Goal: Contribute content: Add original content to the website for others to see

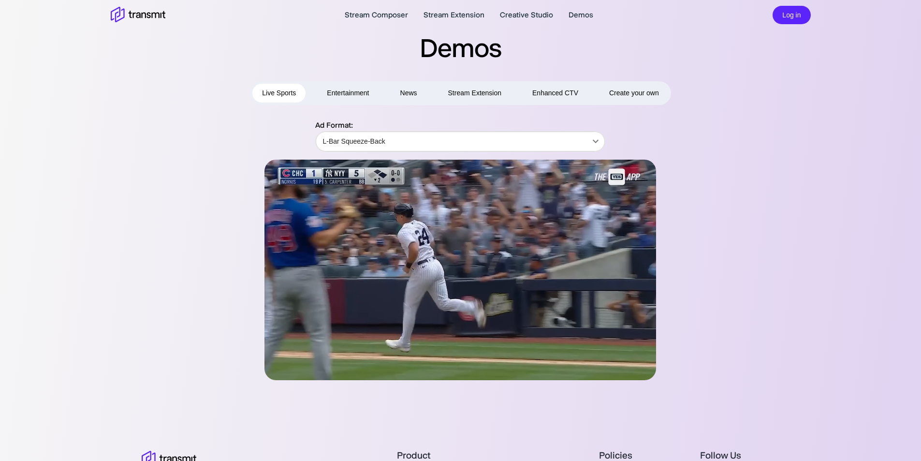
click at [346, 94] on button "Entertainment" at bounding box center [347, 93] width 61 height 19
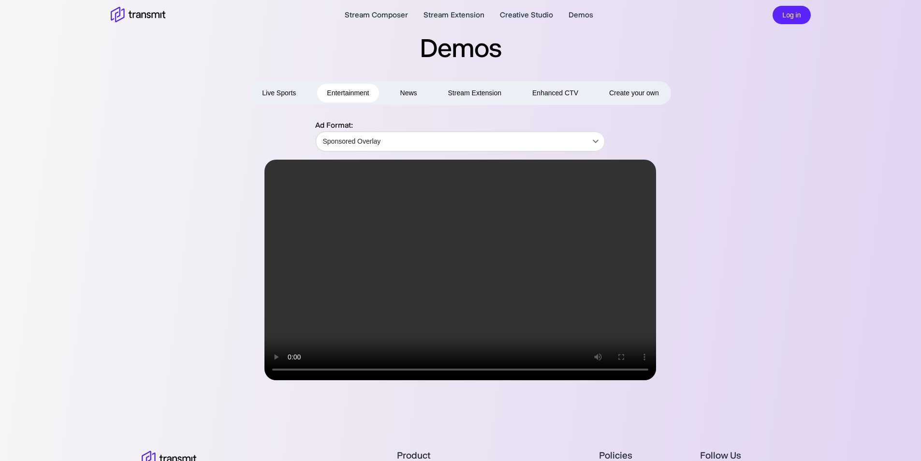
click at [421, 98] on button "News" at bounding box center [409, 93] width 36 height 19
click at [378, 94] on button "Entertainment" at bounding box center [347, 93] width 61 height 19
click at [282, 94] on button "Live Sports" at bounding box center [278, 93] width 53 height 19
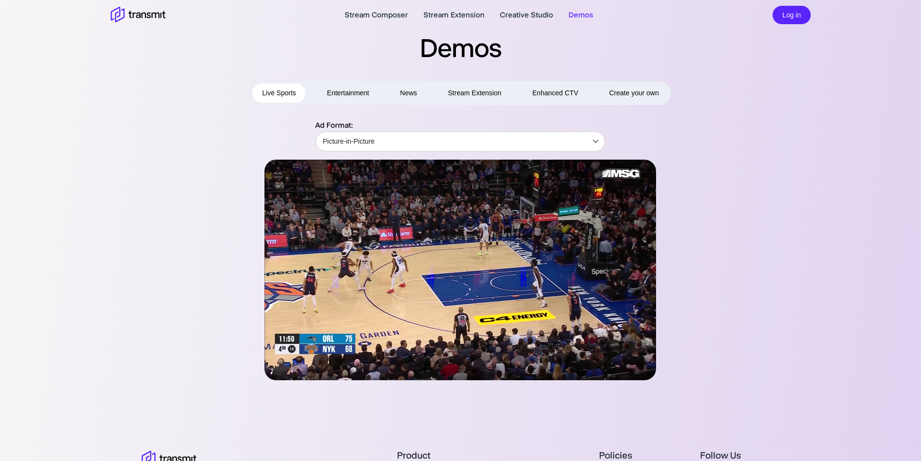
click at [365, 94] on button "Entertainment" at bounding box center [347, 93] width 61 height 19
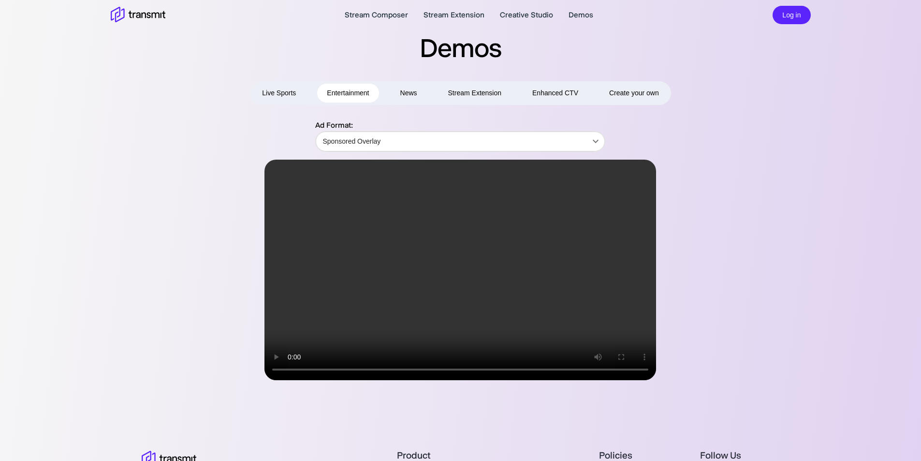
click at [285, 96] on button "Live Sports" at bounding box center [278, 93] width 53 height 19
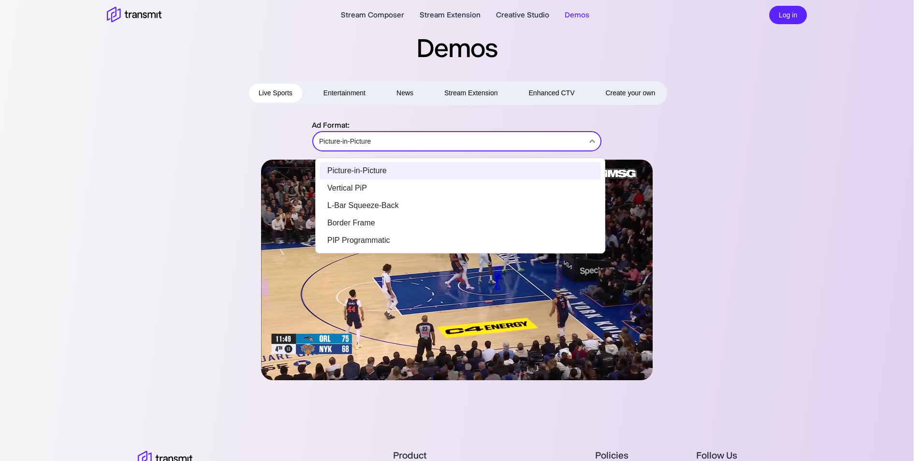
click at [471, 146] on body "Stream Composer Stream Extension Creative Studio Demos Log in Demos Live Sports…" at bounding box center [460, 230] width 921 height 461
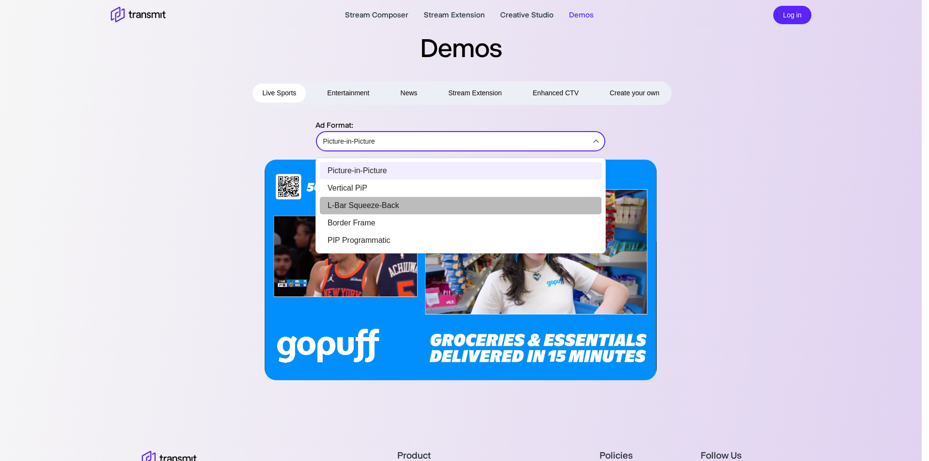
click at [430, 211] on li "L-Bar Squeeze-Back" at bounding box center [461, 205] width 282 height 17
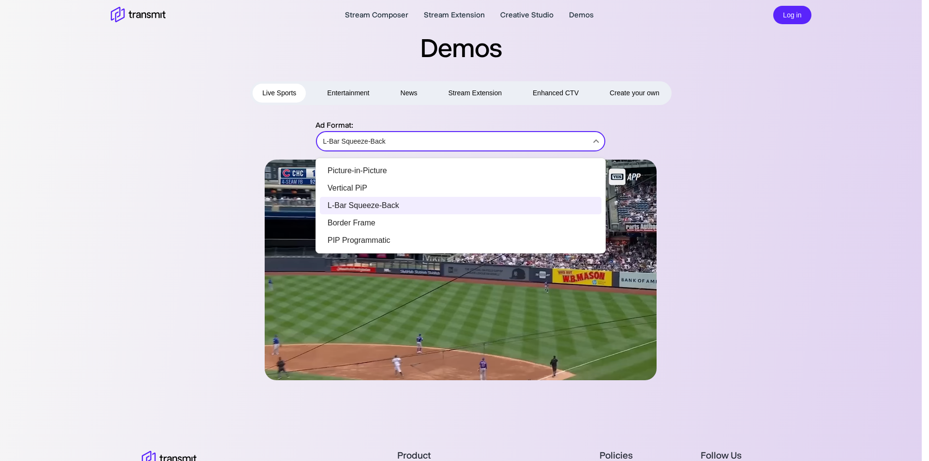
click at [452, 142] on body "Stream Composer Stream Extension Creative Studio Demos Log in Demos Live Sports…" at bounding box center [464, 230] width 929 height 461
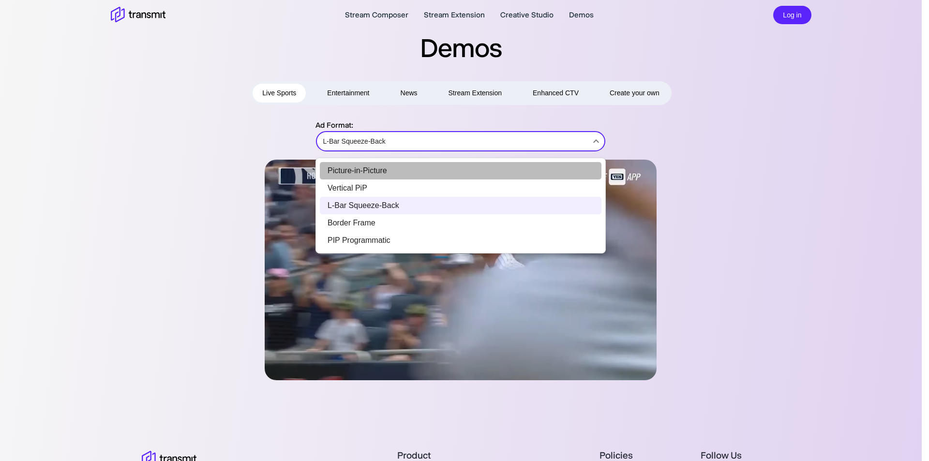
click at [450, 174] on li "Picture-in-Picture" at bounding box center [461, 170] width 282 height 17
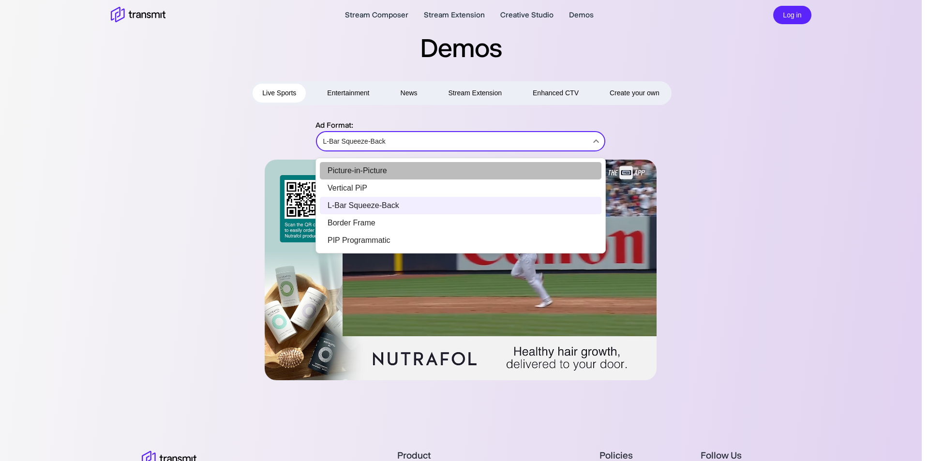
type input "Picture-in-Picture"
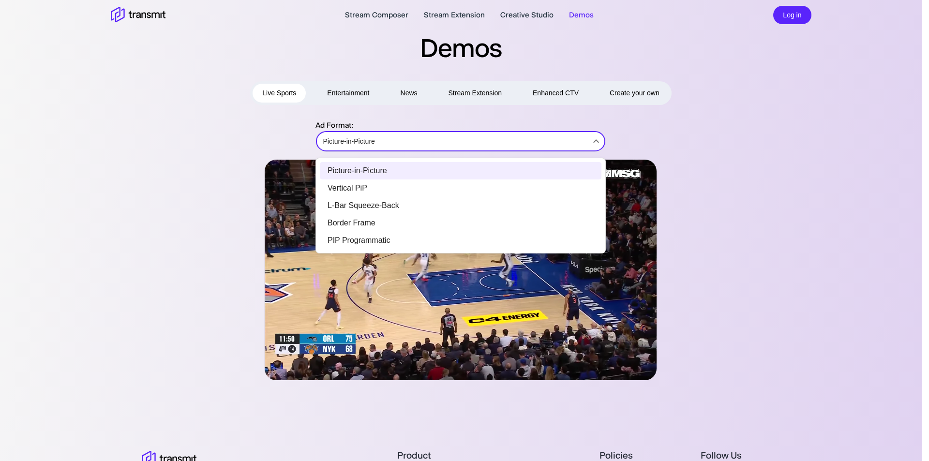
click at [475, 143] on body "Stream Composer Stream Extension Creative Studio Demos Log in Demos Live Sports…" at bounding box center [464, 230] width 929 height 461
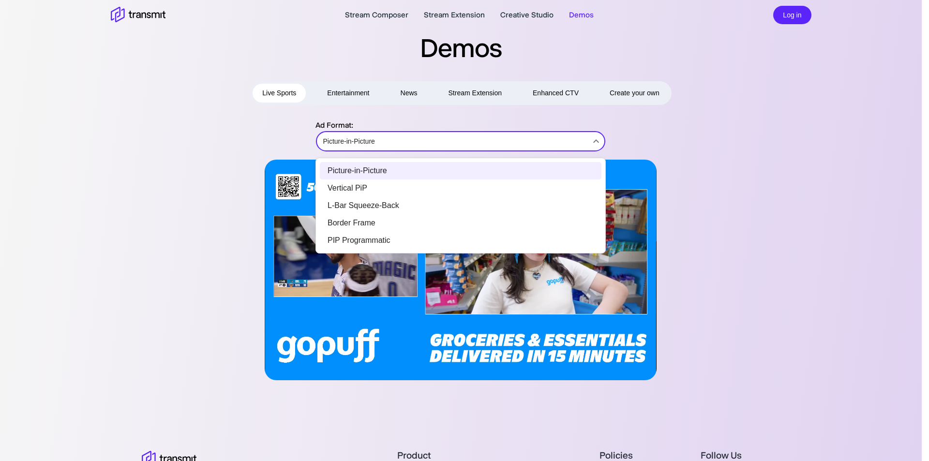
click at [779, 222] on div at bounding box center [464, 230] width 929 height 461
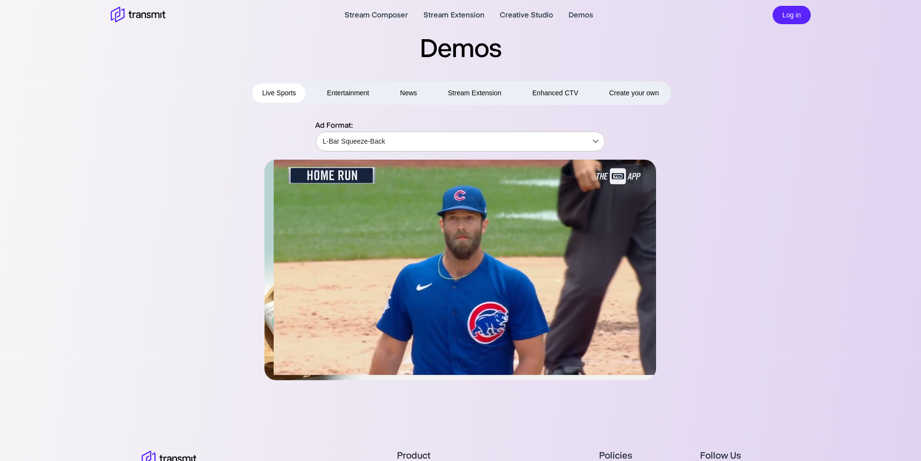
click at [394, 141] on body "Stream Composer Stream Extension Creative Studio Demos Log in Demos Live Sports…" at bounding box center [460, 230] width 921 height 461
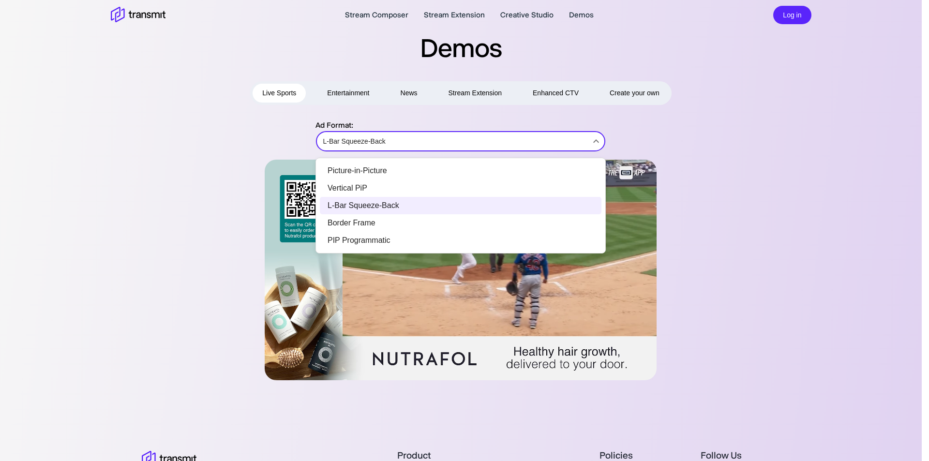
drag, startPoint x: 394, startPoint y: 141, endPoint x: 795, endPoint y: 417, distance: 487.2
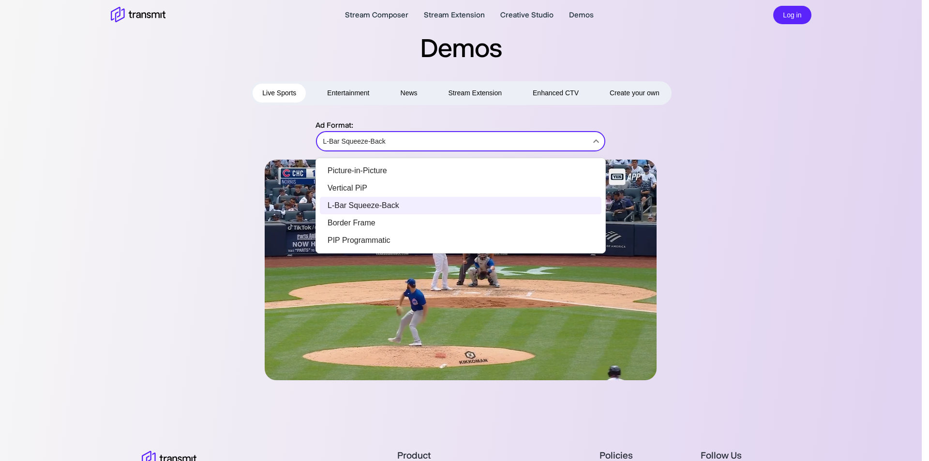
drag, startPoint x: 147, startPoint y: 54, endPoint x: 152, endPoint y: 43, distance: 11.7
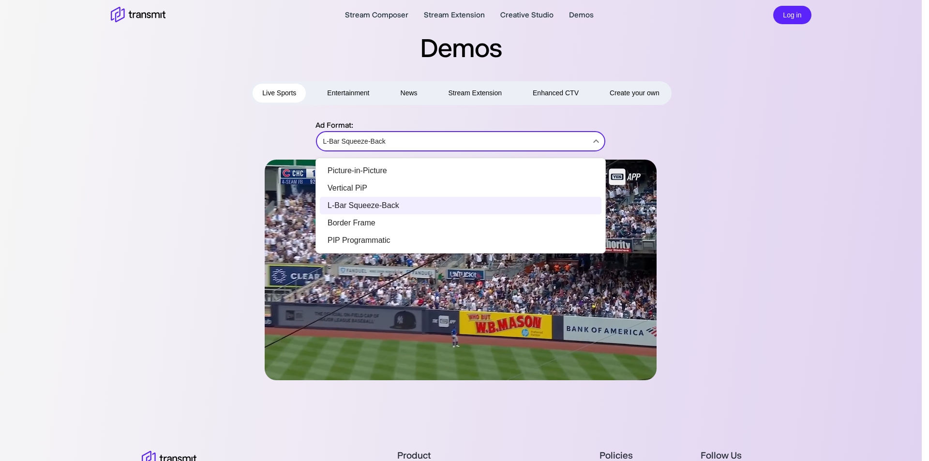
click at [147, 54] on div at bounding box center [464, 230] width 929 height 461
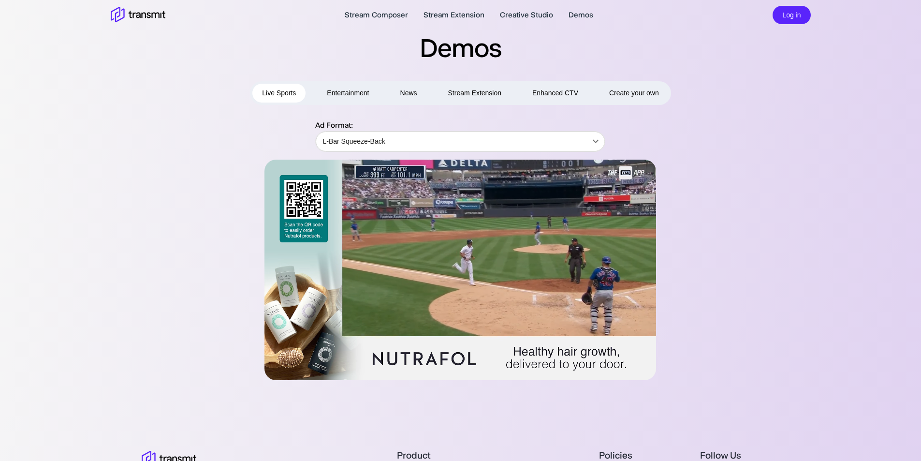
click at [463, 97] on button "Stream Extension" at bounding box center [475, 93] width 73 height 19
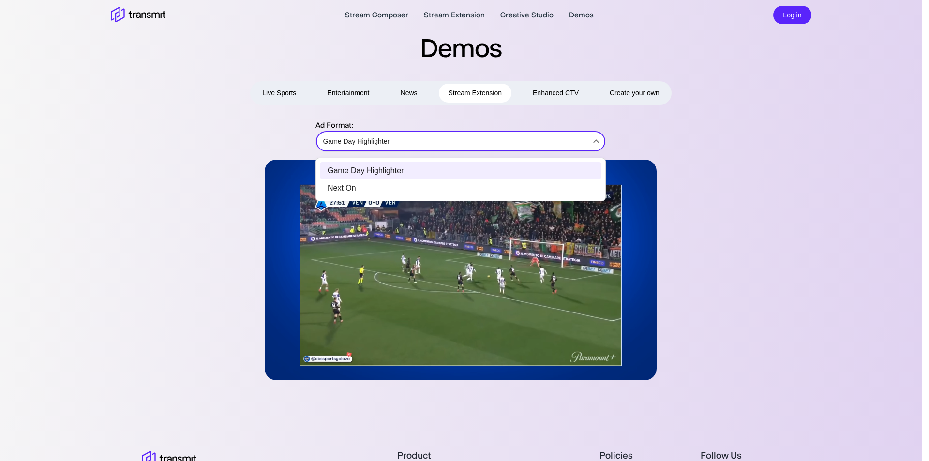
click at [409, 144] on body "Stream Composer Stream Extension Creative Studio Demos Log in Demos Live Sports…" at bounding box center [464, 230] width 929 height 461
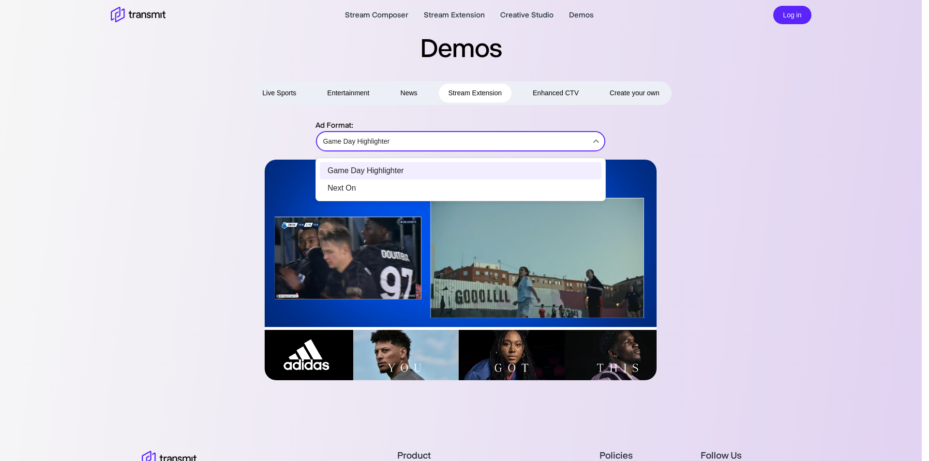
drag, startPoint x: 226, startPoint y: 193, endPoint x: 236, endPoint y: 193, distance: 10.2
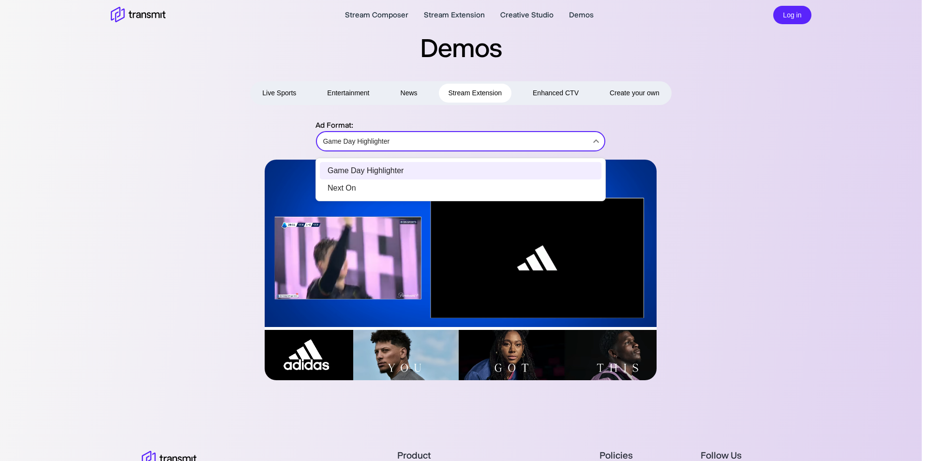
click at [225, 193] on div at bounding box center [464, 230] width 929 height 461
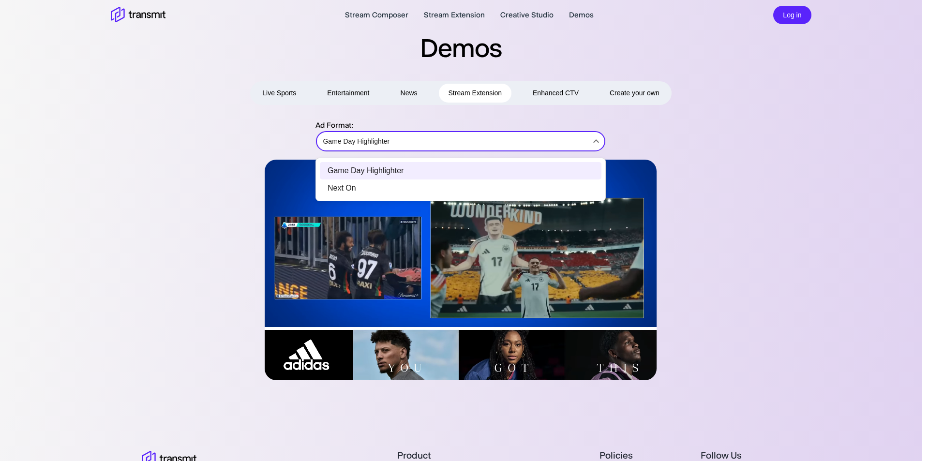
click at [453, 148] on body "Stream Composer Stream Extension Creative Studio Demos Log in Demos Live Sports…" at bounding box center [464, 230] width 929 height 461
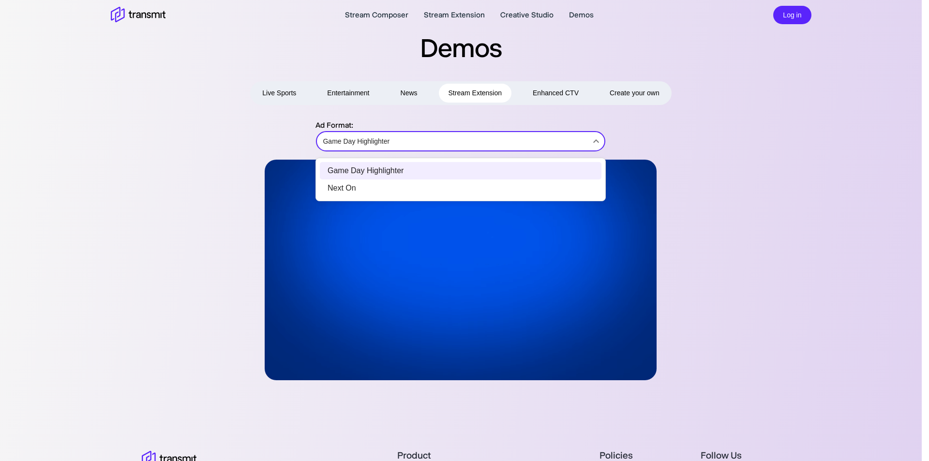
click at [215, 119] on div at bounding box center [464, 230] width 929 height 461
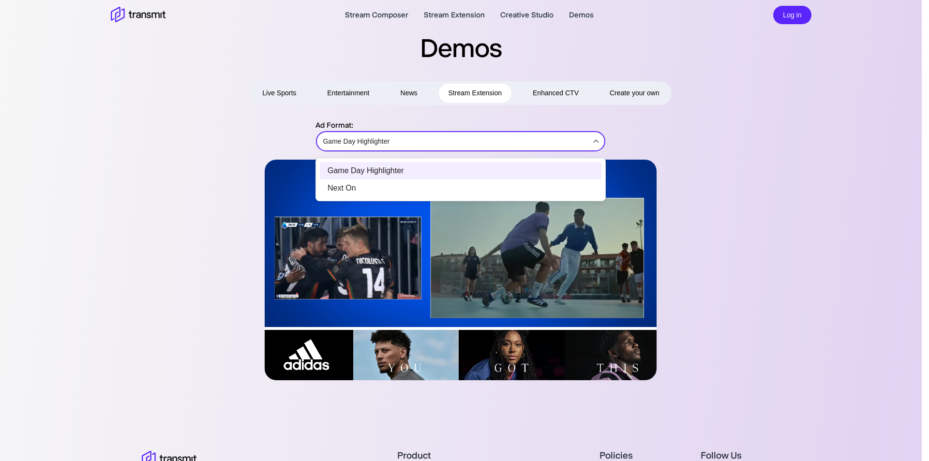
click at [413, 146] on body "Stream Composer Stream Extension Creative Studio Demos Log in Demos Live Sports…" at bounding box center [464, 230] width 929 height 461
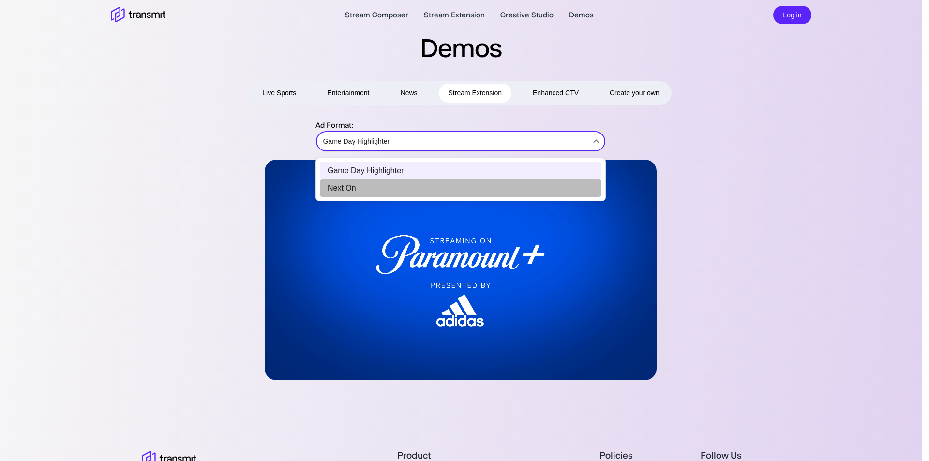
click at [405, 188] on li "Next On" at bounding box center [461, 187] width 282 height 17
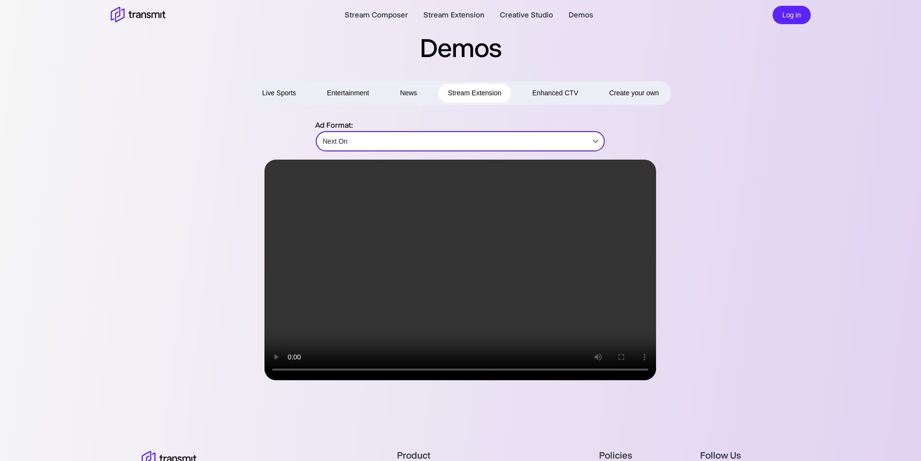
click at [544, 92] on button "Enhanced CTV" at bounding box center [555, 93] width 65 height 19
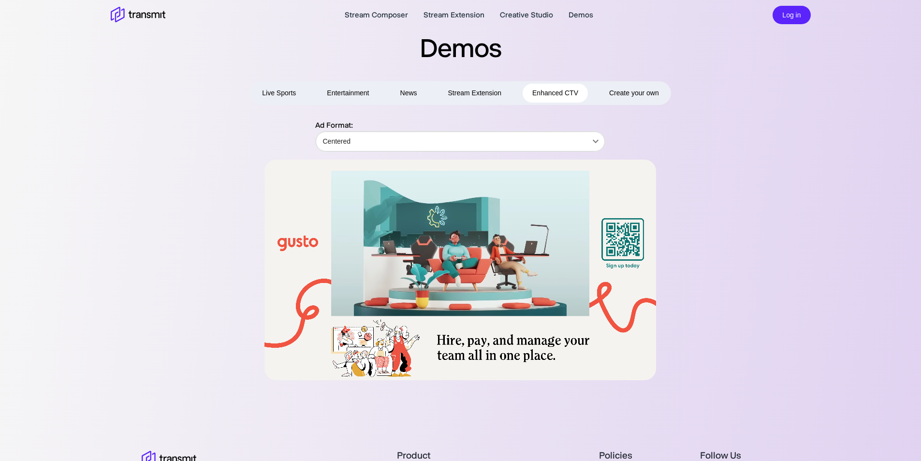
click at [533, 198] on video at bounding box center [461, 270] width 392 height 221
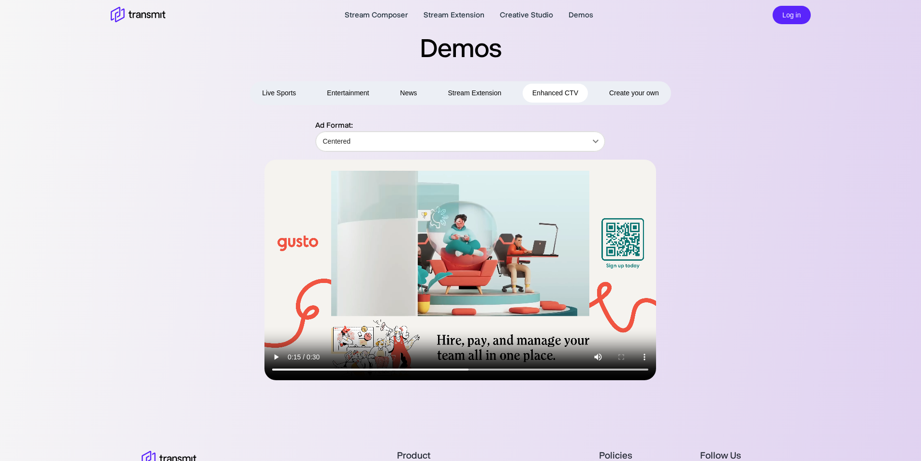
click at [533, 198] on video at bounding box center [461, 270] width 392 height 221
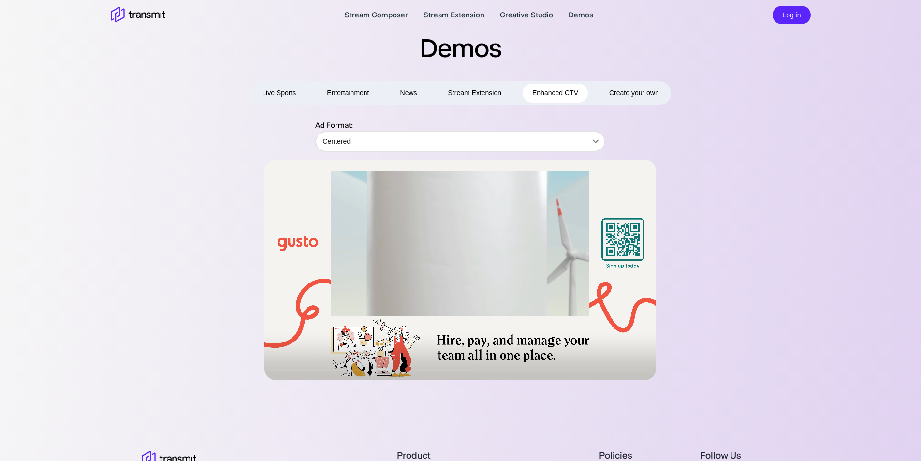
drag, startPoint x: 533, startPoint y: 198, endPoint x: 533, endPoint y: 240, distance: 42.1
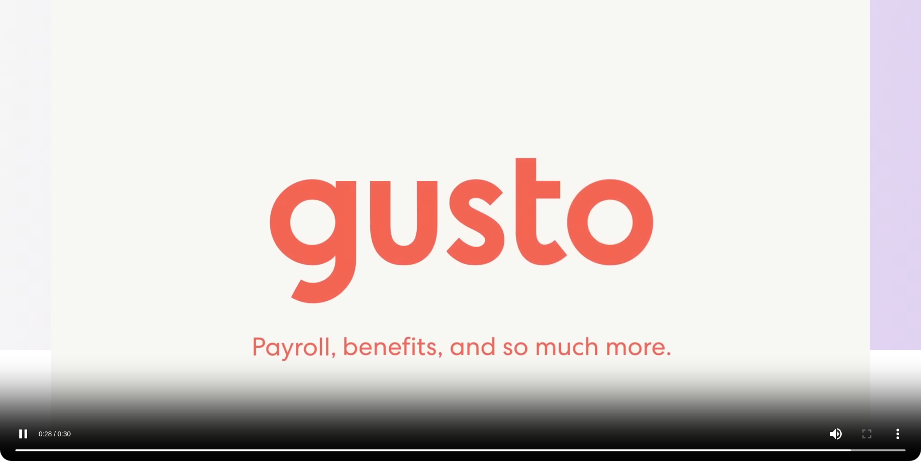
click at [533, 240] on video at bounding box center [460, 230] width 921 height 461
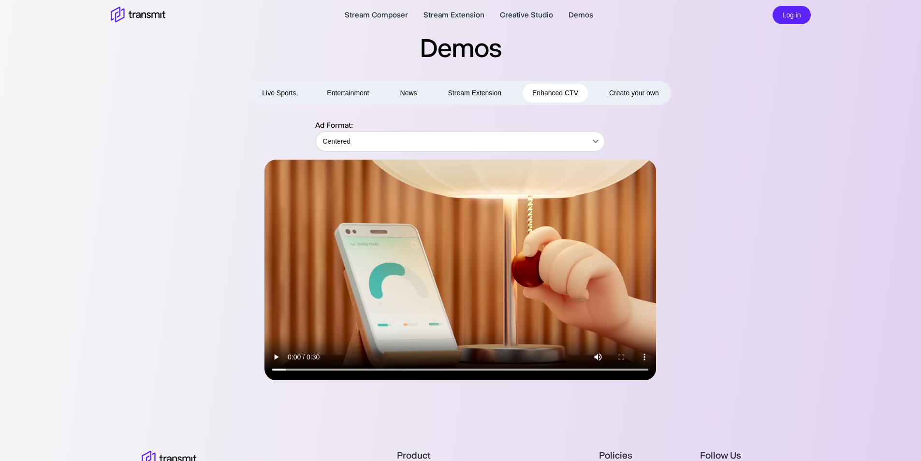
click at [491, 231] on video at bounding box center [461, 270] width 392 height 221
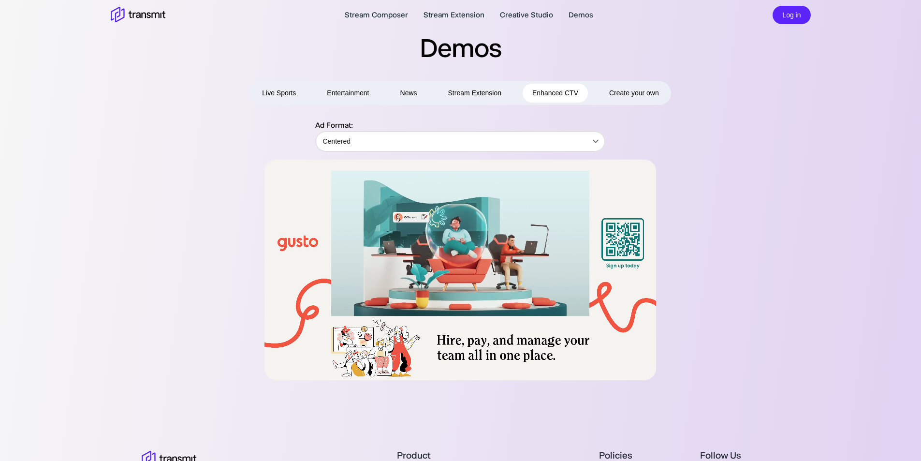
click at [463, 94] on button "Stream Extension" at bounding box center [475, 93] width 73 height 19
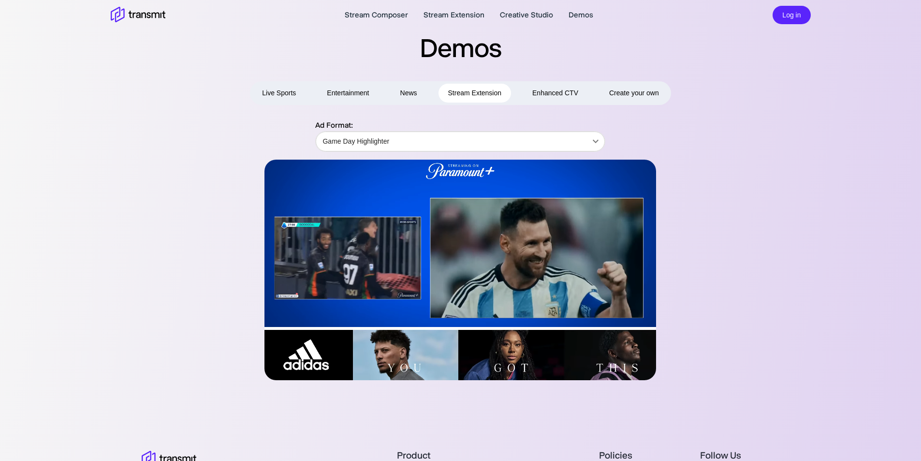
click at [410, 95] on button "News" at bounding box center [409, 93] width 36 height 19
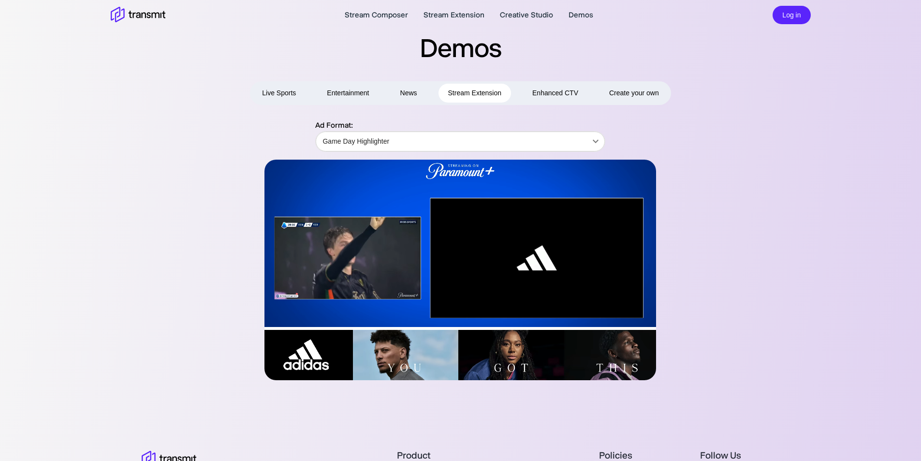
type input "Overlay"
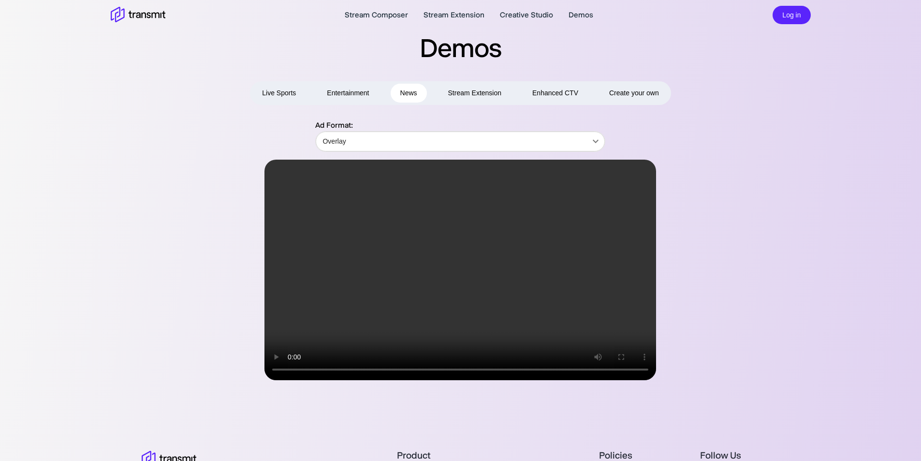
click at [626, 91] on span "Create your own" at bounding box center [634, 93] width 50 height 12
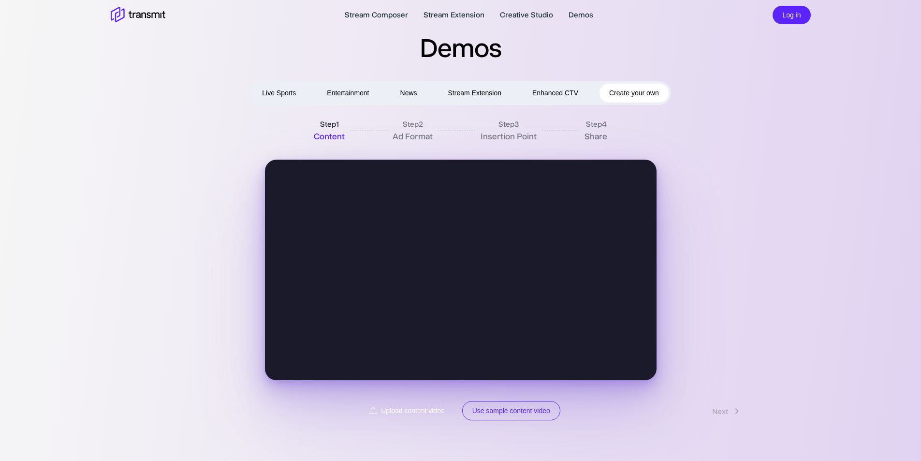
click at [400, 410] on label "Upload content video" at bounding box center [407, 411] width 93 height 20
click at [0, 0] on input "Upload content video" at bounding box center [0, 0] width 0 height 0
click at [728, 411] on link "Next" at bounding box center [728, 411] width 50 height 18
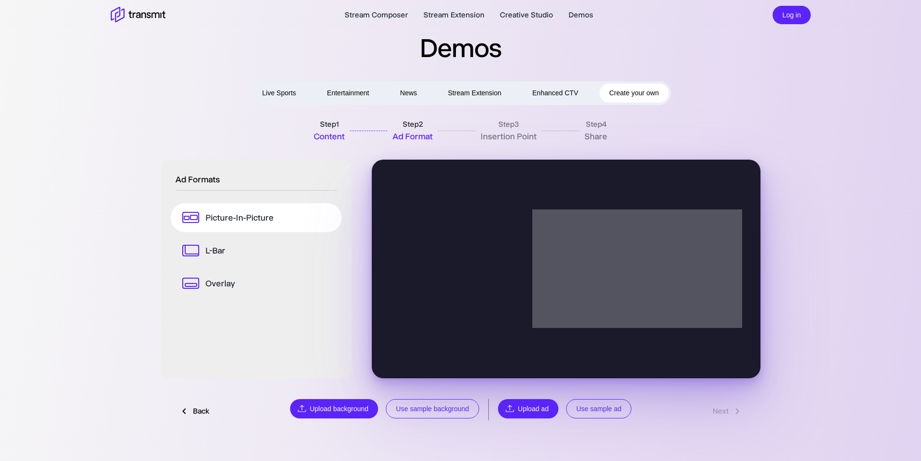
click at [225, 253] on p "L-Bar" at bounding box center [216, 250] width 20 height 13
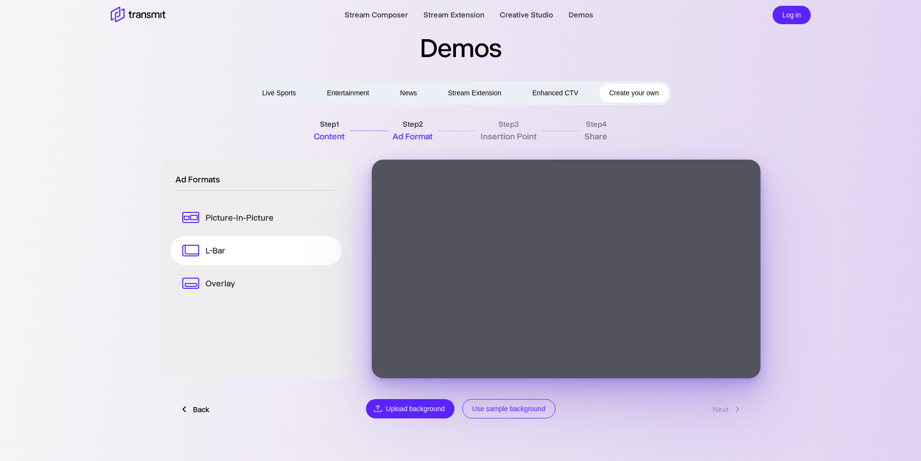
click at [221, 281] on p "Overlay" at bounding box center [221, 283] width 30 height 13
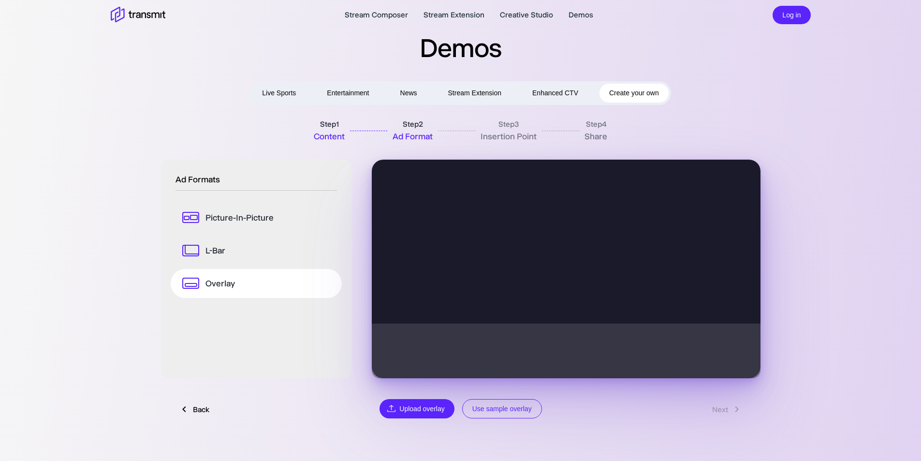
click at [222, 259] on link "L-Bar" at bounding box center [256, 250] width 171 height 29
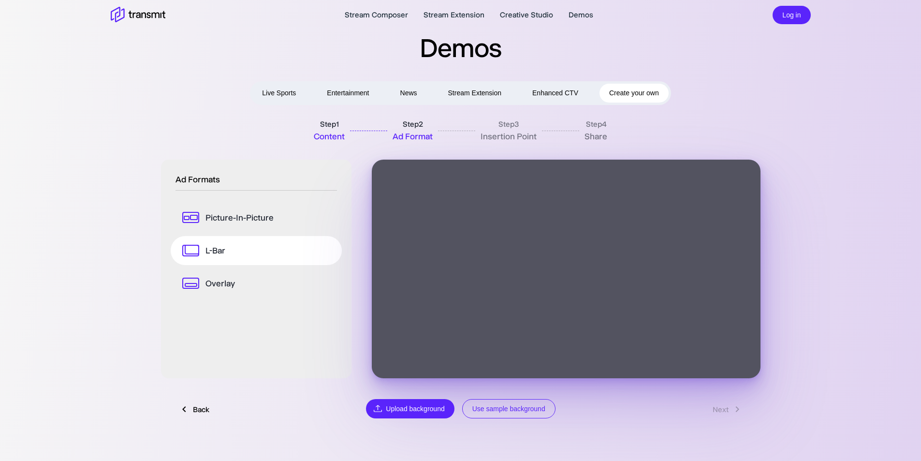
click at [228, 282] on p "Overlay" at bounding box center [221, 283] width 30 height 13
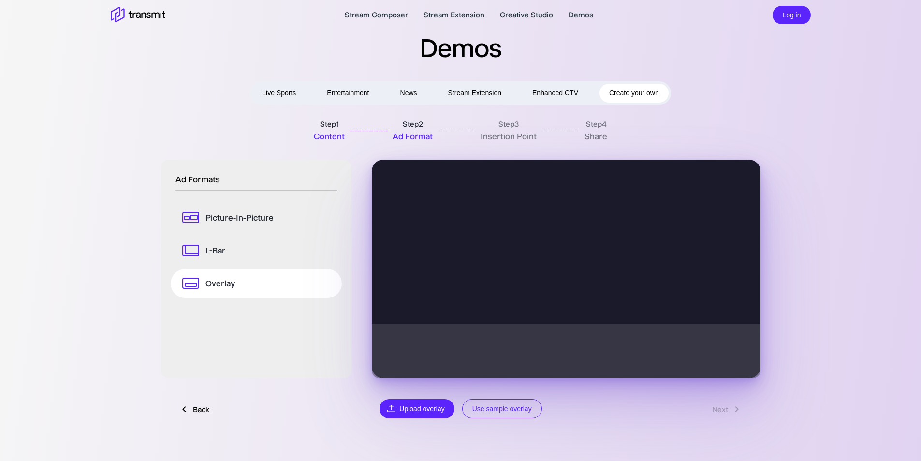
click at [225, 257] on link "L-Bar" at bounding box center [256, 250] width 171 height 29
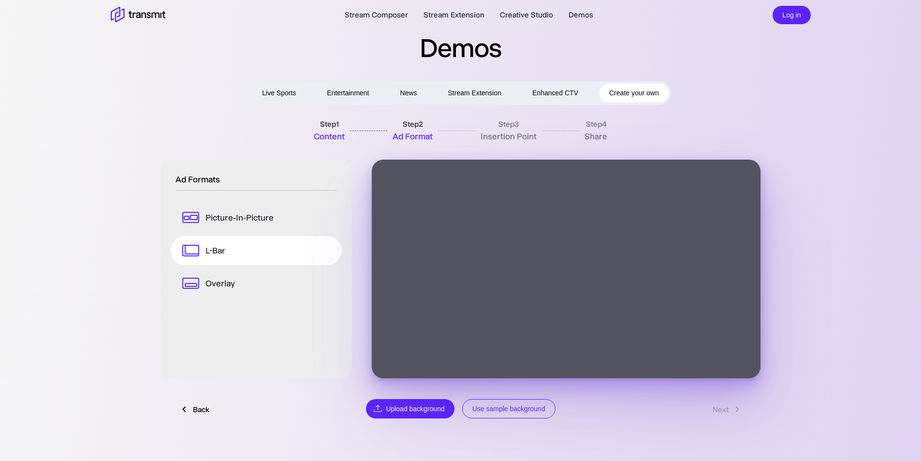
click at [725, 408] on div "Back Upload background Use sample background Next" at bounding box center [461, 409] width 584 height 20
click at [510, 405] on button "Use sample background" at bounding box center [508, 409] width 93 height 20
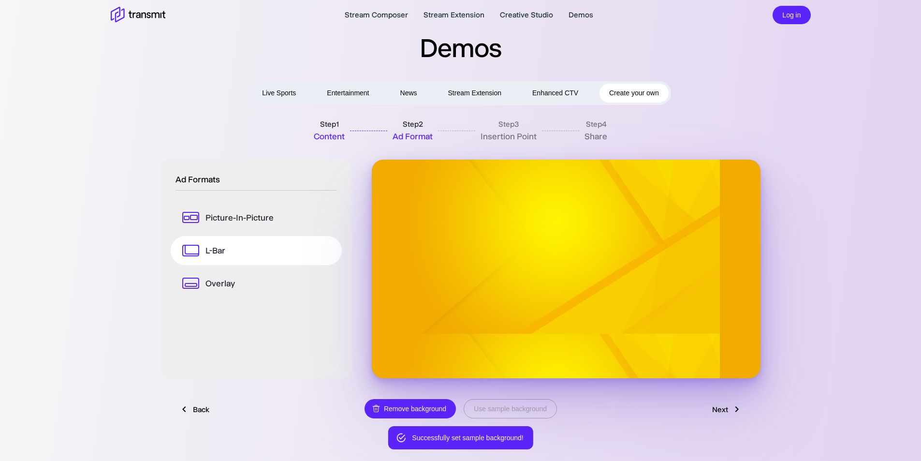
click at [723, 410] on link "Next" at bounding box center [728, 409] width 50 height 18
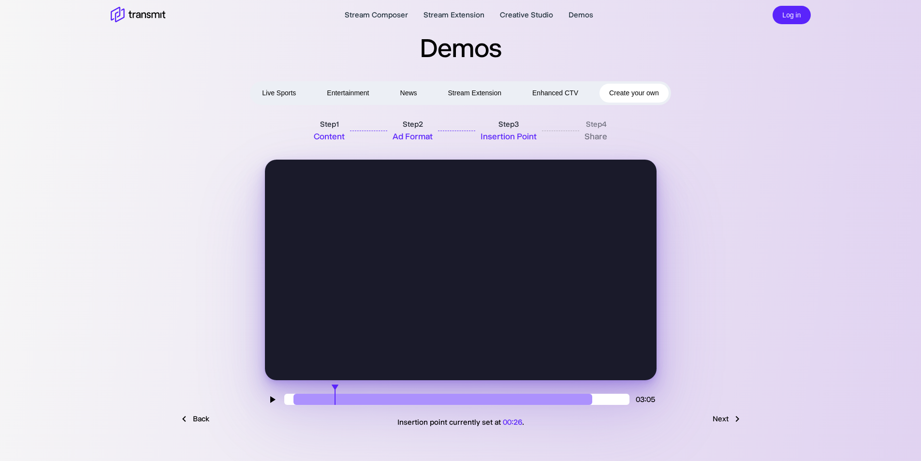
drag, startPoint x: 442, startPoint y: 390, endPoint x: 336, endPoint y: 406, distance: 107.6
type input "26"
click at [336, 405] on input "range" at bounding box center [456, 399] width 345 height 11
click at [722, 416] on link "Next" at bounding box center [728, 419] width 50 height 18
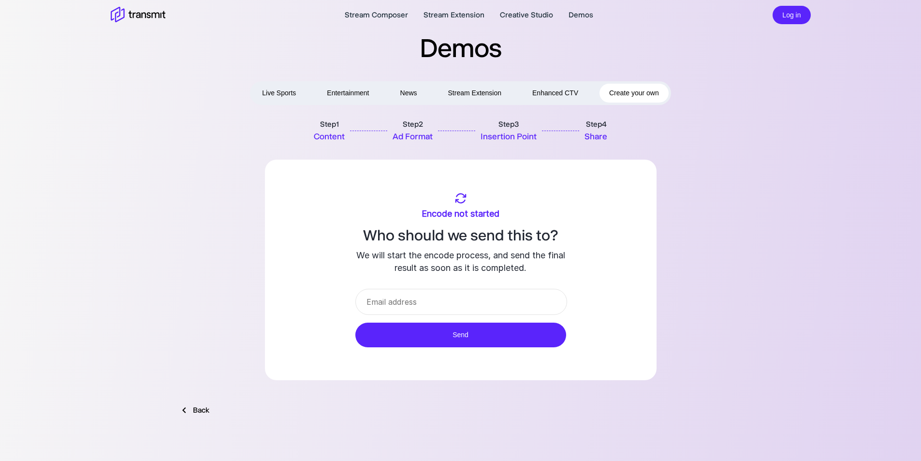
click at [443, 298] on input "email" at bounding box center [462, 302] width 212 height 26
type input "[EMAIL_ADDRESS][PERSON_NAME][DOMAIN_NAME]"
click at [356, 323] on button "Send" at bounding box center [461, 335] width 211 height 25
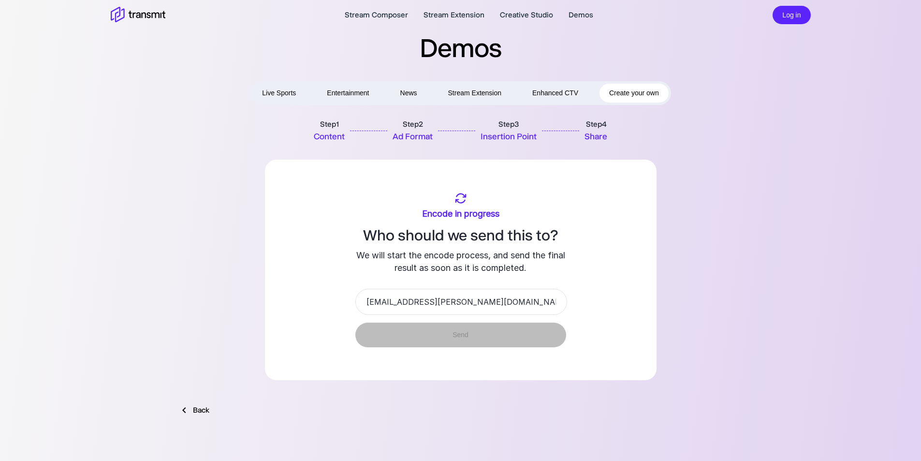
drag, startPoint x: 449, startPoint y: 337, endPoint x: 472, endPoint y: 378, distance: 47.2
click at [472, 378] on div "Encode in progress Who should we send this to? We will start the encode process…" at bounding box center [461, 270] width 392 height 221
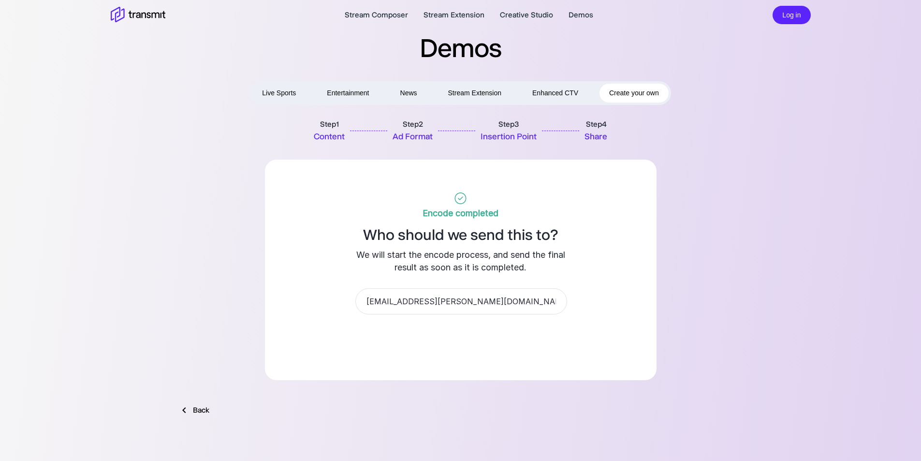
click at [463, 335] on button "Send" at bounding box center [461, 334] width 211 height 25
